Goal: Task Accomplishment & Management: Use online tool/utility

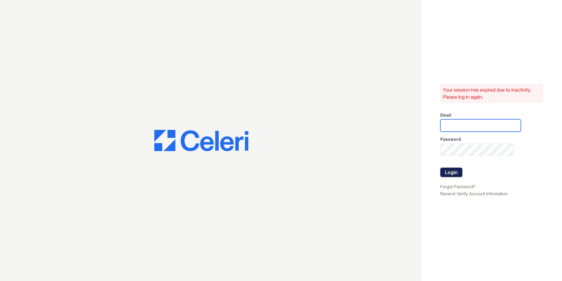
type input "vistas.am@cafmanagement.com"
click at [453, 170] on button "Login" at bounding box center [452, 171] width 22 height 9
